Goal: Transaction & Acquisition: Purchase product/service

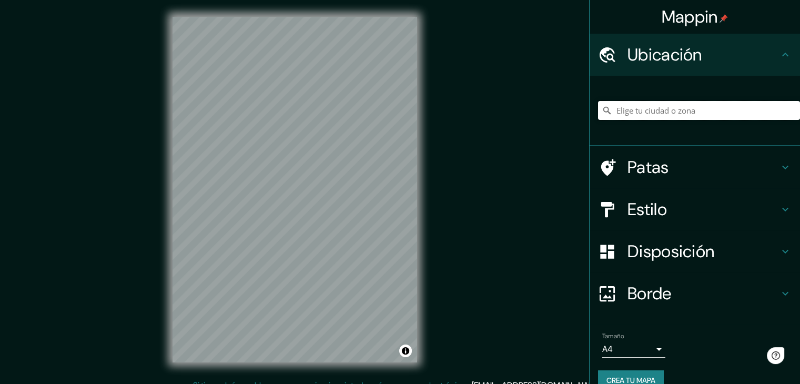
click at [687, 111] on input "Elige tu ciudad o zona" at bounding box center [699, 110] width 202 height 19
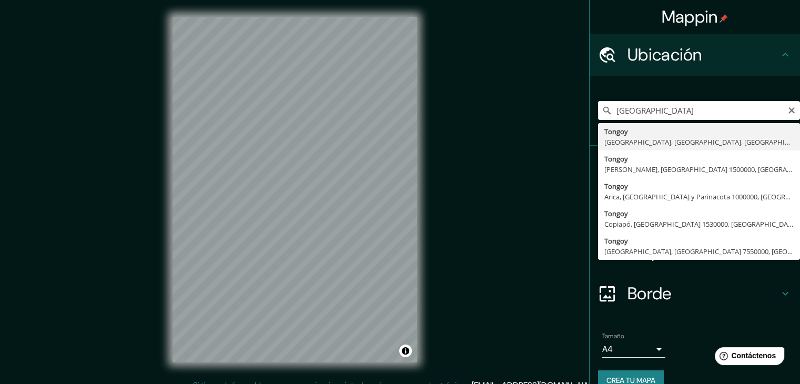
type input "Tongoy, Coquimbo, Región de Coquimbo, Chile"
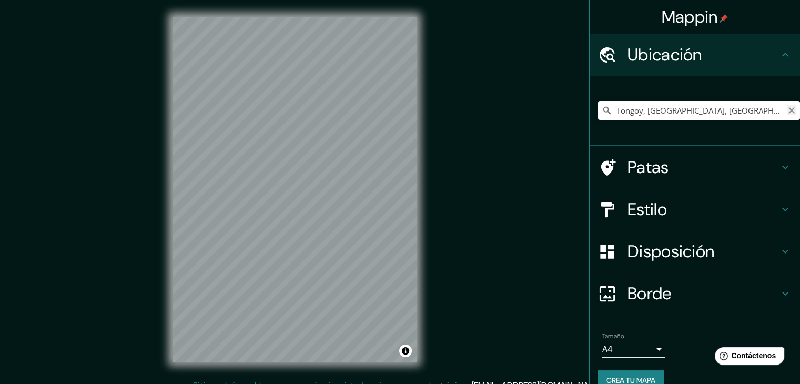
click at [788, 110] on icon "Claro" at bounding box center [791, 110] width 6 height 6
click at [672, 251] on font "Disposición" at bounding box center [670, 251] width 87 height 22
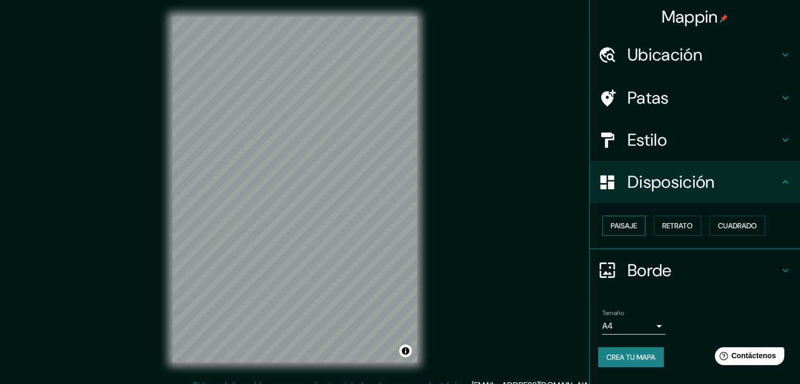
click at [629, 229] on font "Paisaje" at bounding box center [624, 225] width 26 height 9
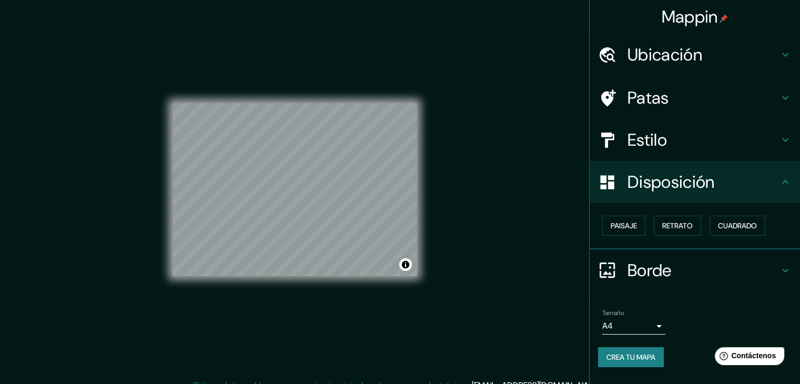
click at [622, 320] on body "Mappin Ubicación Patas Estilo Disposición Paisaje Retrato Cuadrado Borde Elige …" at bounding box center [400, 192] width 800 height 384
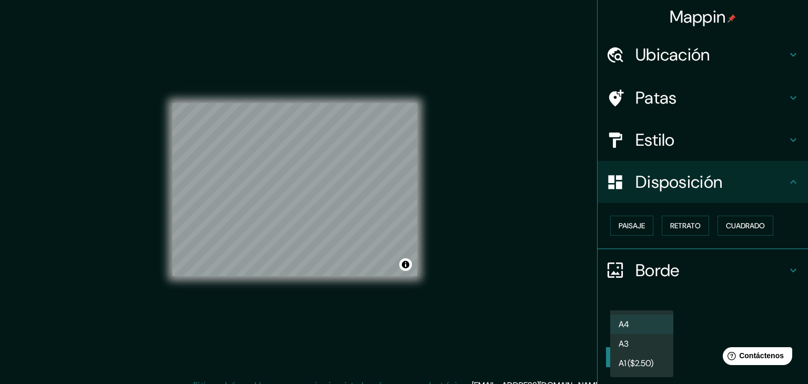
click at [645, 339] on li "A3" at bounding box center [641, 343] width 63 height 19
type input "a4"
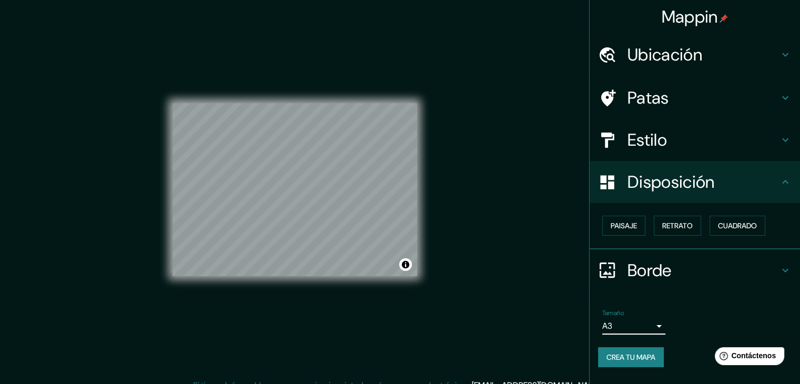
click at [657, 133] on font "Estilo" at bounding box center [646, 140] width 39 height 22
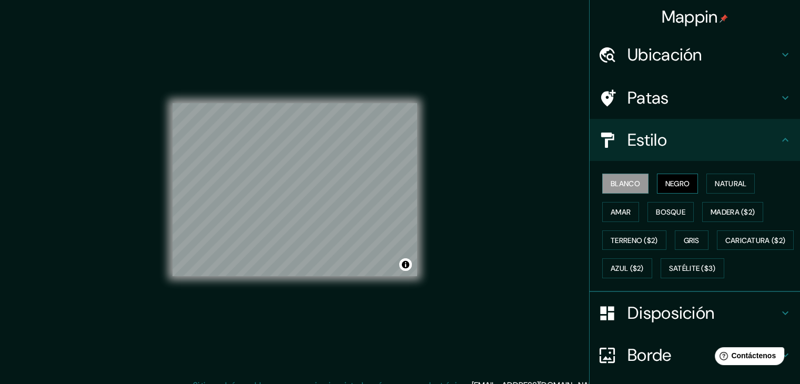
click at [657, 180] on button "Negro" at bounding box center [678, 184] width 42 height 20
click at [707, 184] on button "Natural" at bounding box center [730, 184] width 48 height 20
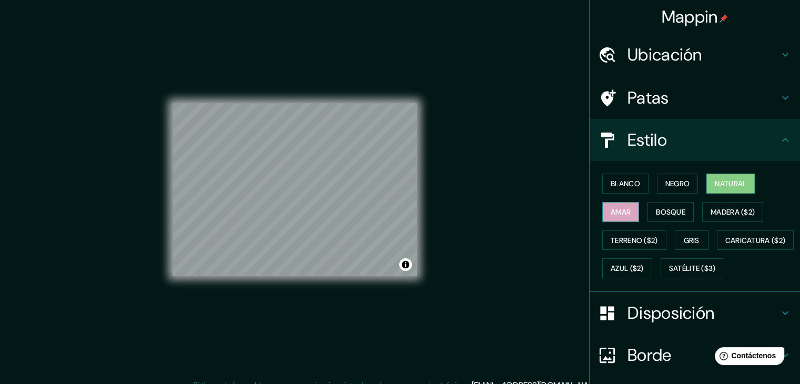
click at [621, 217] on font "Amar" at bounding box center [621, 212] width 20 height 14
click at [647, 210] on button "Bosque" at bounding box center [670, 212] width 46 height 20
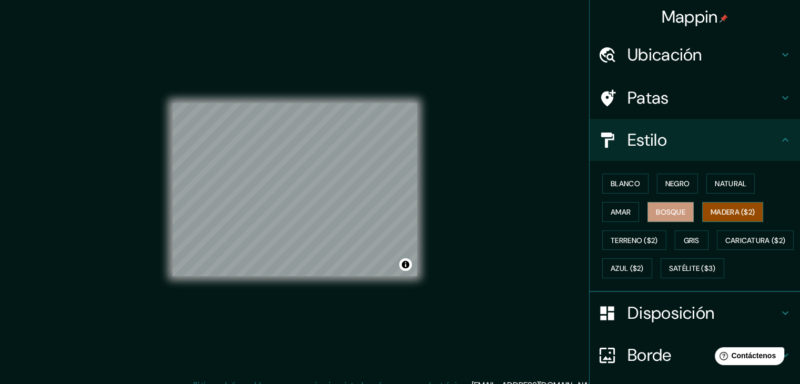
click at [711, 205] on font "Madera ($2)" at bounding box center [733, 212] width 44 height 14
click at [675, 215] on font "Bosque" at bounding box center [670, 211] width 29 height 9
click at [617, 185] on font "Blanco" at bounding box center [625, 183] width 29 height 9
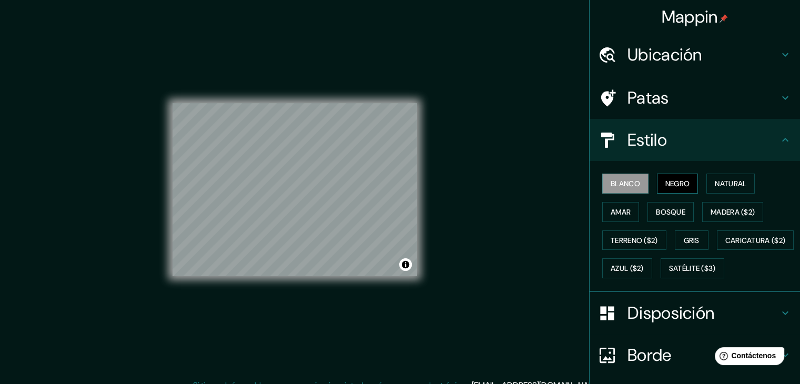
click at [678, 177] on font "Negro" at bounding box center [677, 184] width 25 height 14
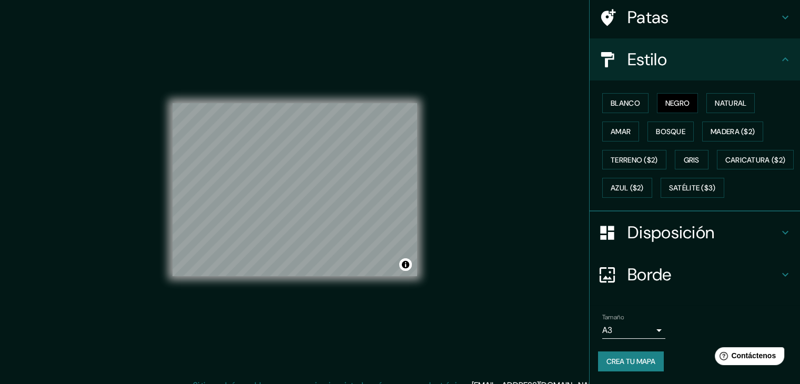
scroll to position [106, 0]
click at [636, 362] on font "Crea tu mapa" at bounding box center [630, 361] width 49 height 9
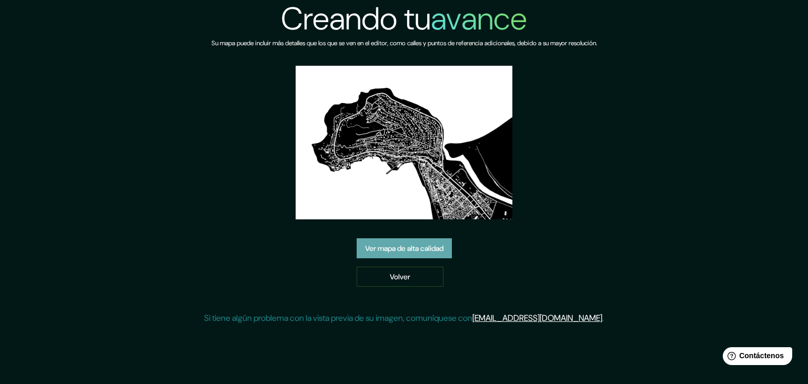
click at [421, 248] on font "Ver mapa de alta calidad" at bounding box center [404, 248] width 78 height 9
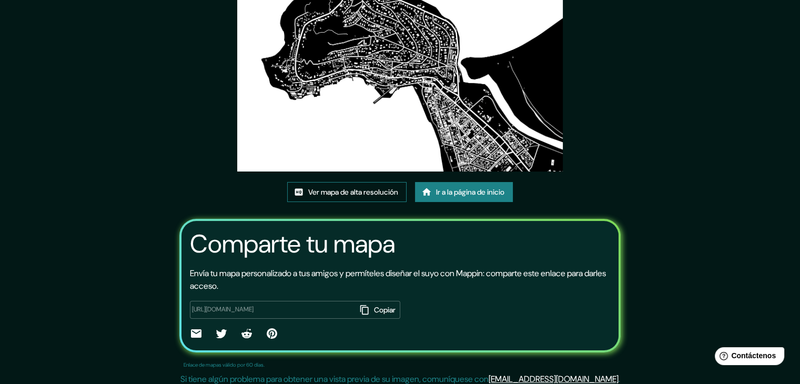
scroll to position [110, 0]
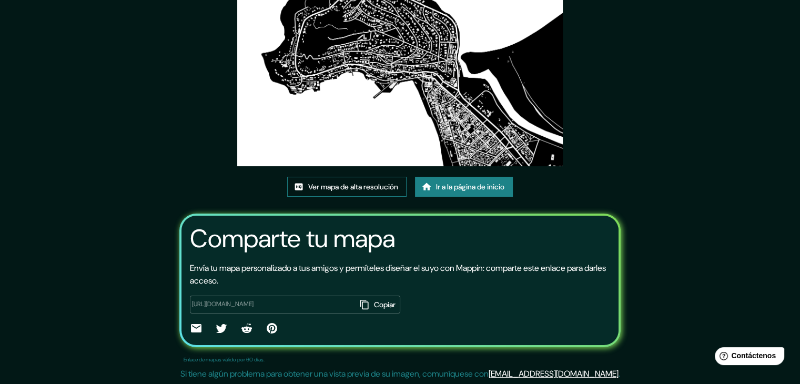
click at [330, 186] on font "Ver mapa de alta resolución" at bounding box center [353, 186] width 90 height 9
